Goal: Check status: Check status

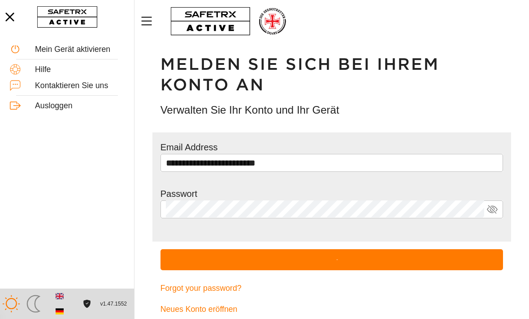
scroll to position [7, 0]
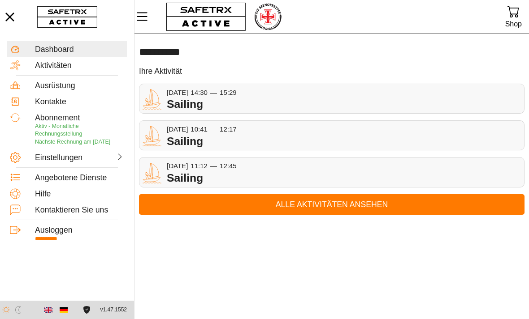
scroll to position [0, 0]
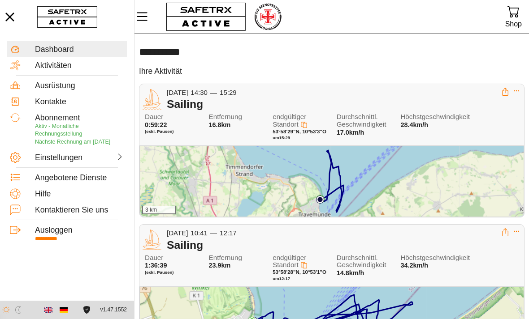
click at [420, 171] on div "3 km" at bounding box center [331, 181] width 383 height 71
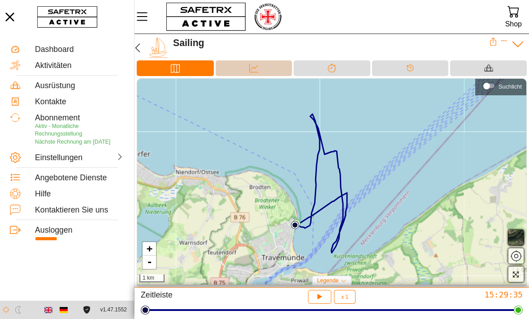
click at [246, 68] on div "Daten" at bounding box center [254, 67] width 18 height 13
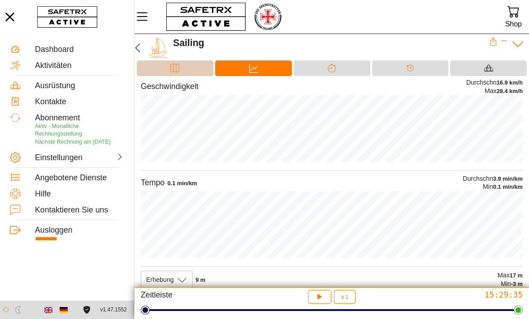
click at [161, 69] on div "Karte" at bounding box center [175, 68] width 77 height 16
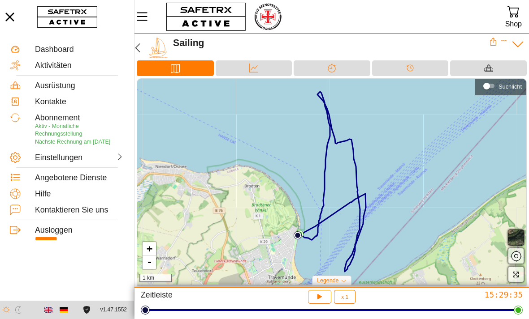
click at [329, 146] on div "+ - 1 km" at bounding box center [331, 182] width 389 height 206
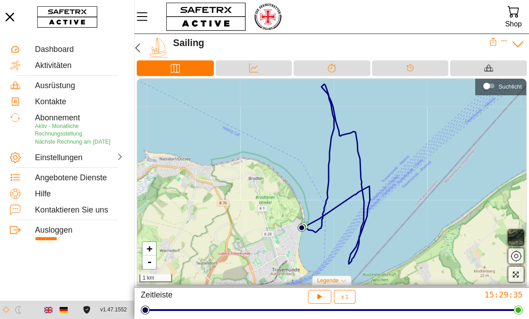
click at [416, 242] on div "+ - 1 km" at bounding box center [331, 182] width 389 height 206
